Goal: Transaction & Acquisition: Download file/media

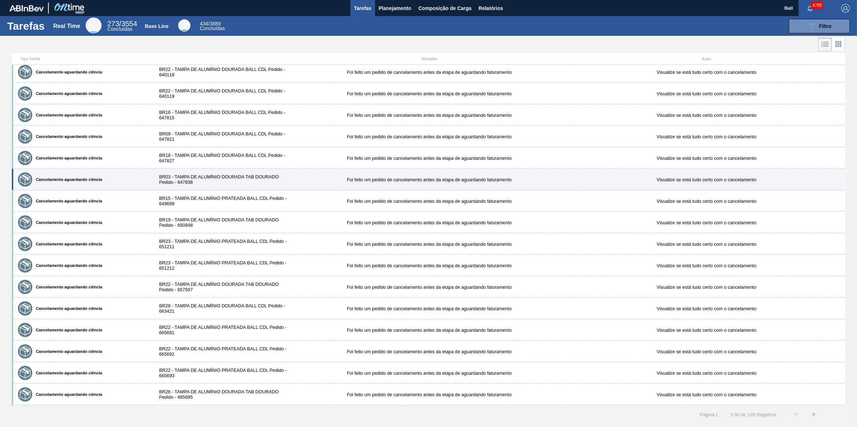
scroll to position [734, 0]
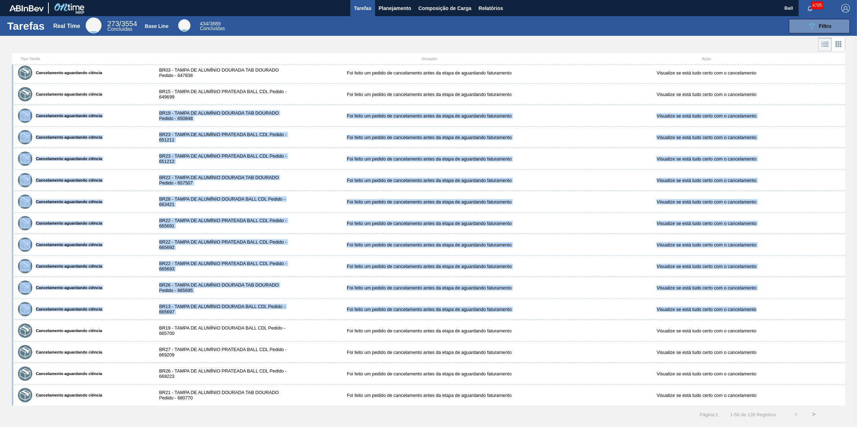
drag, startPoint x: 844, startPoint y: 319, endPoint x: 850, endPoint y: 99, distance: 220.6
click at [850, 99] on div "Tipo Tarefa Situação Ação ! Pedido em Renegociação Emergencial BR08 - TAMPA DE …" at bounding box center [428, 229] width 857 height 353
drag, startPoint x: 850, startPoint y: 99, endPoint x: 851, endPoint y: 139, distance: 39.8
click at [851, 139] on div "Tipo Tarefa Situação Ação ! Pedido em Renegociação Emergencial BR08 - TAMPA DE …" at bounding box center [428, 229] width 857 height 353
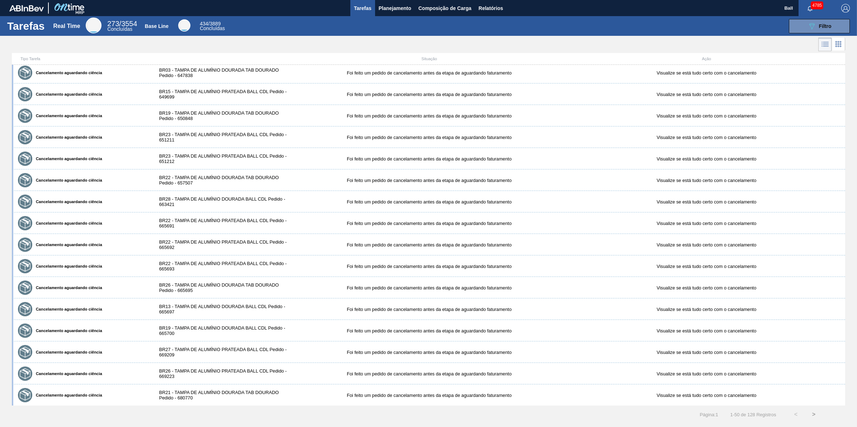
click at [851, 139] on div "Tipo Tarefa Situação Ação ! Pedido em Renegociação Emergencial BR08 - TAMPA DE …" at bounding box center [428, 229] width 857 height 353
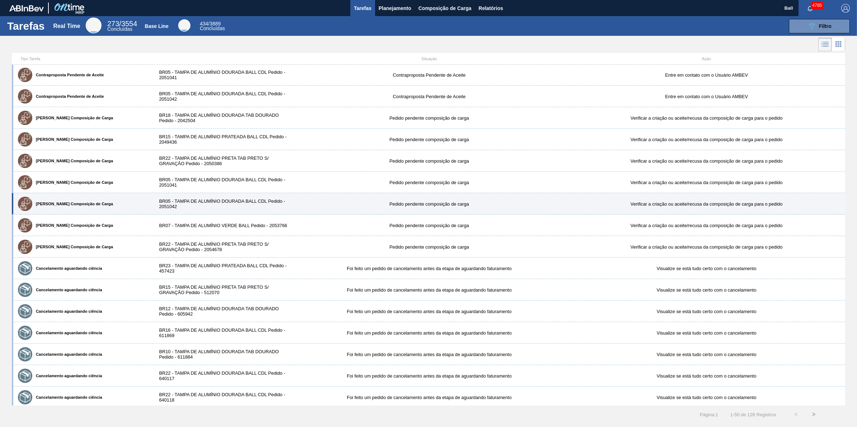
scroll to position [286, 0]
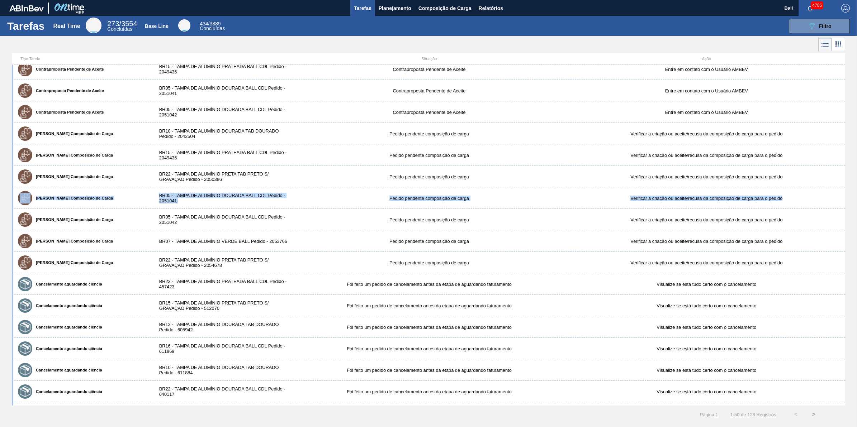
drag, startPoint x: 845, startPoint y: 197, endPoint x: 847, endPoint y: 172, distance: 24.8
click at [847, 172] on div "Tipo Tarefa Situação Ação ! Pedido em Renegociação Emergencial BR08 - TAMPA DE …" at bounding box center [428, 229] width 857 height 353
drag, startPoint x: 847, startPoint y: 172, endPoint x: 854, endPoint y: 203, distance: 31.0
click at [854, 203] on div "Tipo Tarefa Situação Ação ! Pedido em Renegociação Emergencial BR08 - TAMPA DE …" at bounding box center [428, 229] width 857 height 353
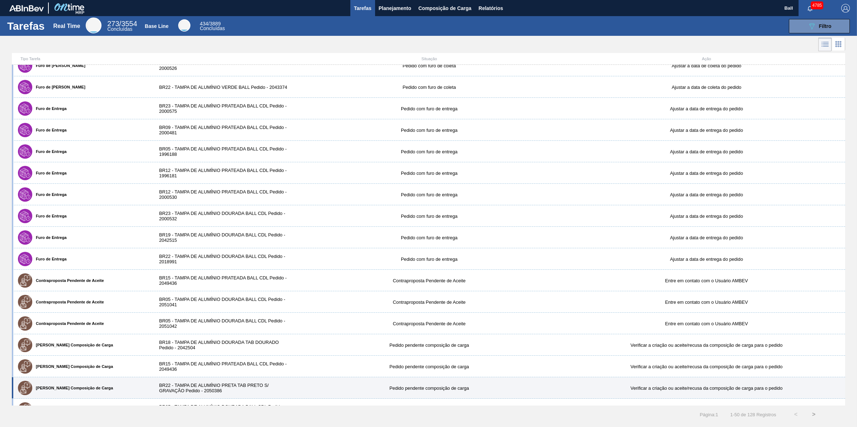
scroll to position [0, 0]
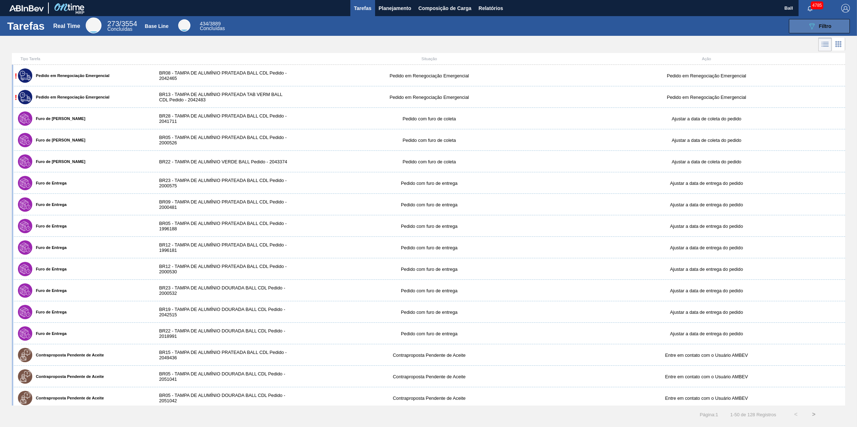
click at [804, 28] on button "089F7B8B-B2A5-4AFE-B5C0-19BA573D28AC Filtro" at bounding box center [819, 26] width 61 height 14
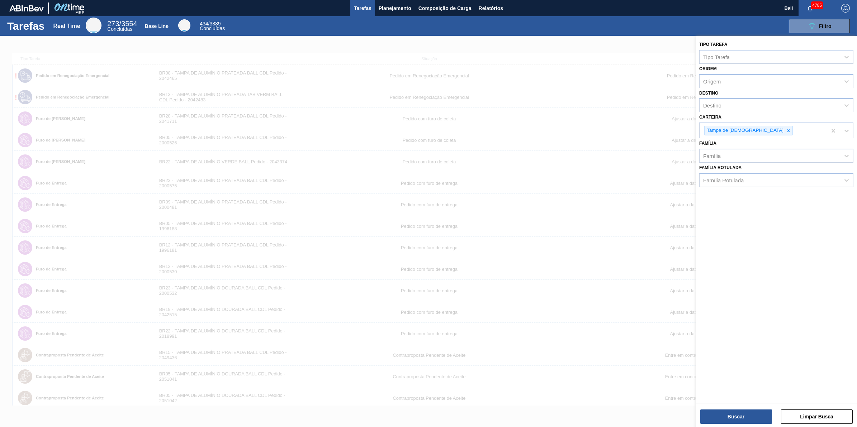
click at [644, 23] on div "089F7B8B-B2A5-4AFE-B5C0-19BA573D28AC Filtro" at bounding box center [542, 26] width 624 height 14
click at [790, 132] on div "Tampa de [DEMOGRAPHIC_DATA]" at bounding box center [763, 130] width 127 height 15
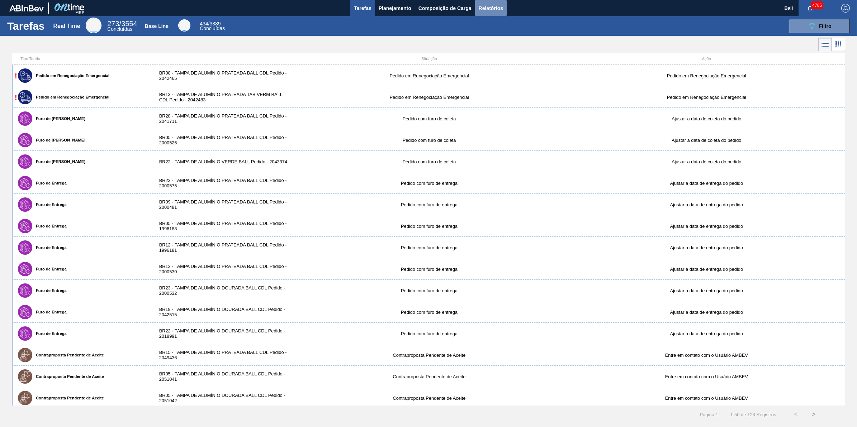
click at [506, 10] on button "Relatórios" at bounding box center [491, 8] width 32 height 16
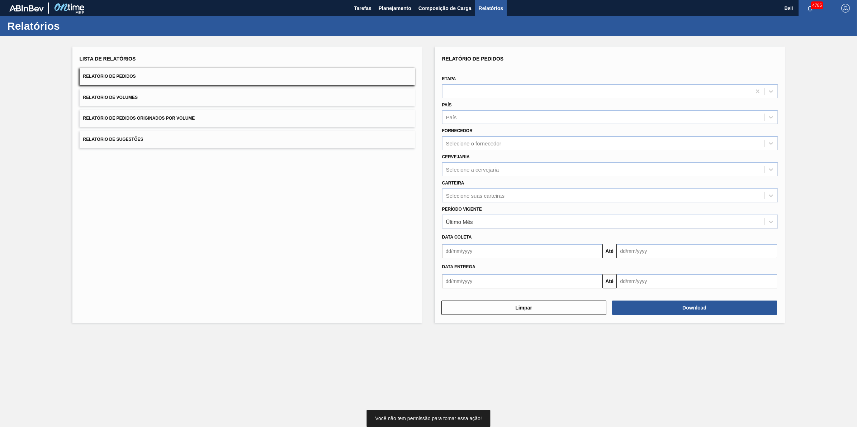
drag, startPoint x: 525, startPoint y: 165, endPoint x: 517, endPoint y: 160, distance: 8.9
click at [521, 164] on div "Selecione a cervejaria" at bounding box center [603, 169] width 322 height 10
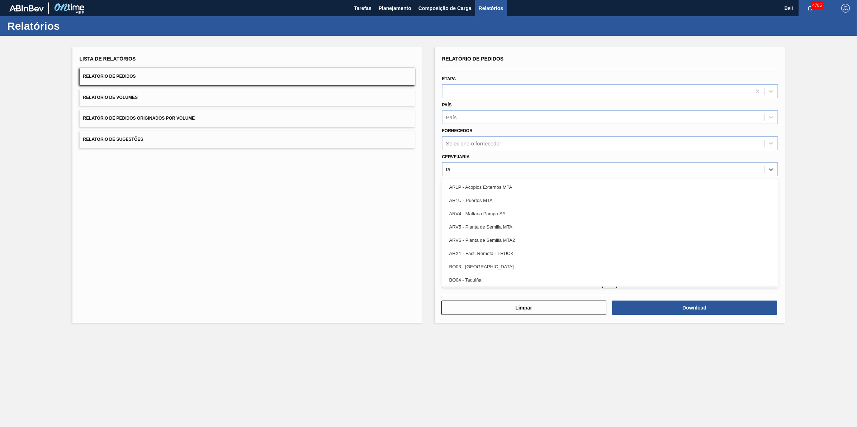
type input "t"
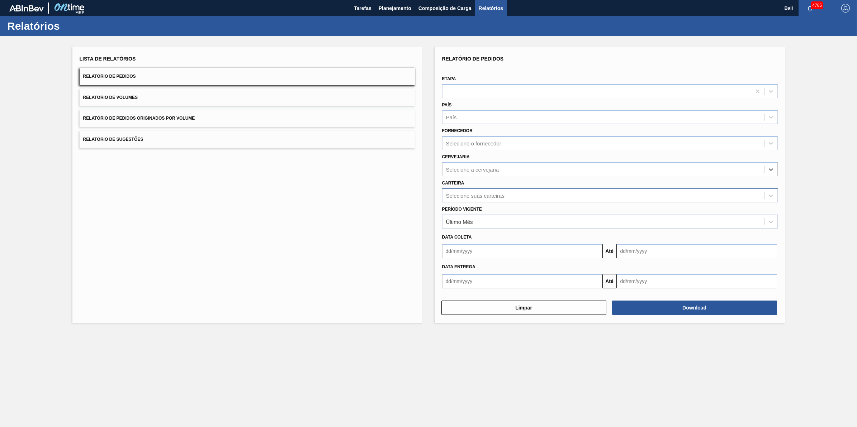
click at [488, 197] on div "Selecione suas carteiras" at bounding box center [475, 196] width 58 height 6
type input "[GEOGRAPHIC_DATA]"
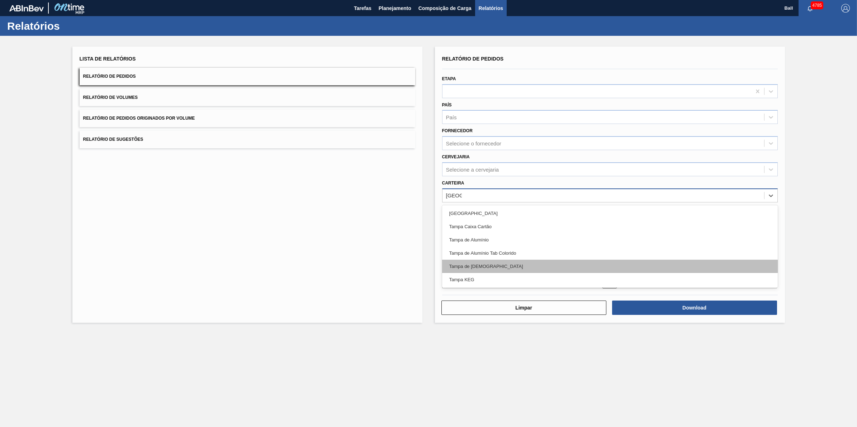
click at [457, 262] on div "Tampa de [DEMOGRAPHIC_DATA]" at bounding box center [610, 266] width 336 height 13
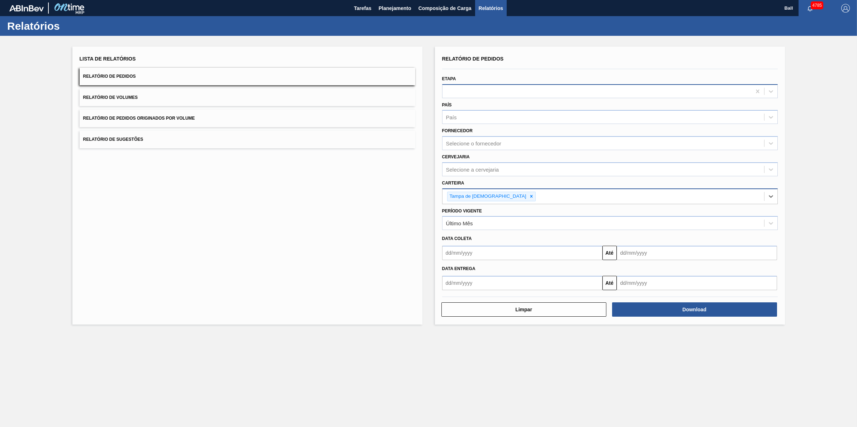
click at [496, 95] on div at bounding box center [596, 91] width 309 height 10
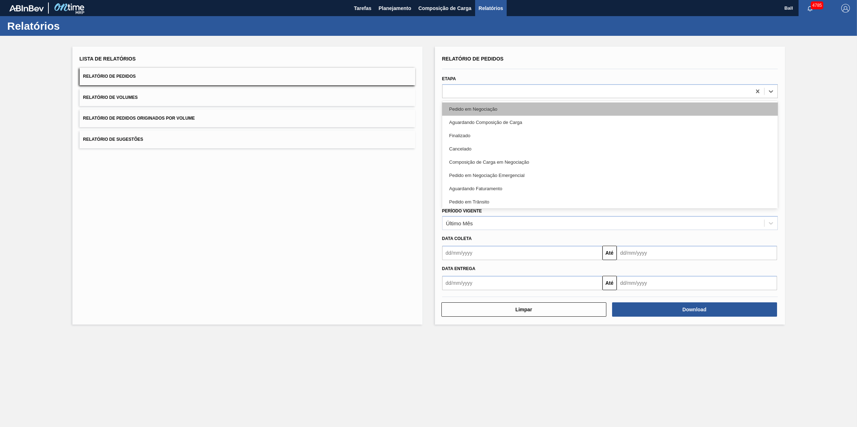
click at [488, 108] on div "Pedido em Negociação" at bounding box center [610, 109] width 336 height 13
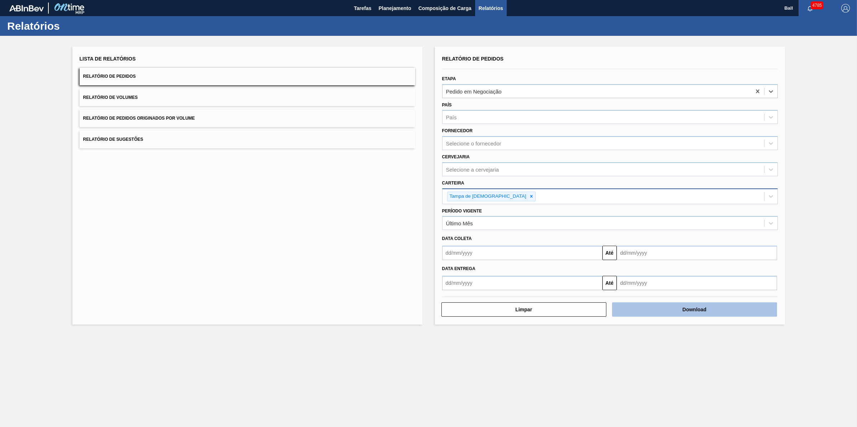
click at [695, 305] on button "Download" at bounding box center [694, 310] width 165 height 14
click at [583, 383] on main "Tarefas Planejamento Composição de Carga Relatórios Ball 4785 Marcar todas como…" at bounding box center [428, 213] width 857 height 427
